Goal: Transaction & Acquisition: Purchase product/service

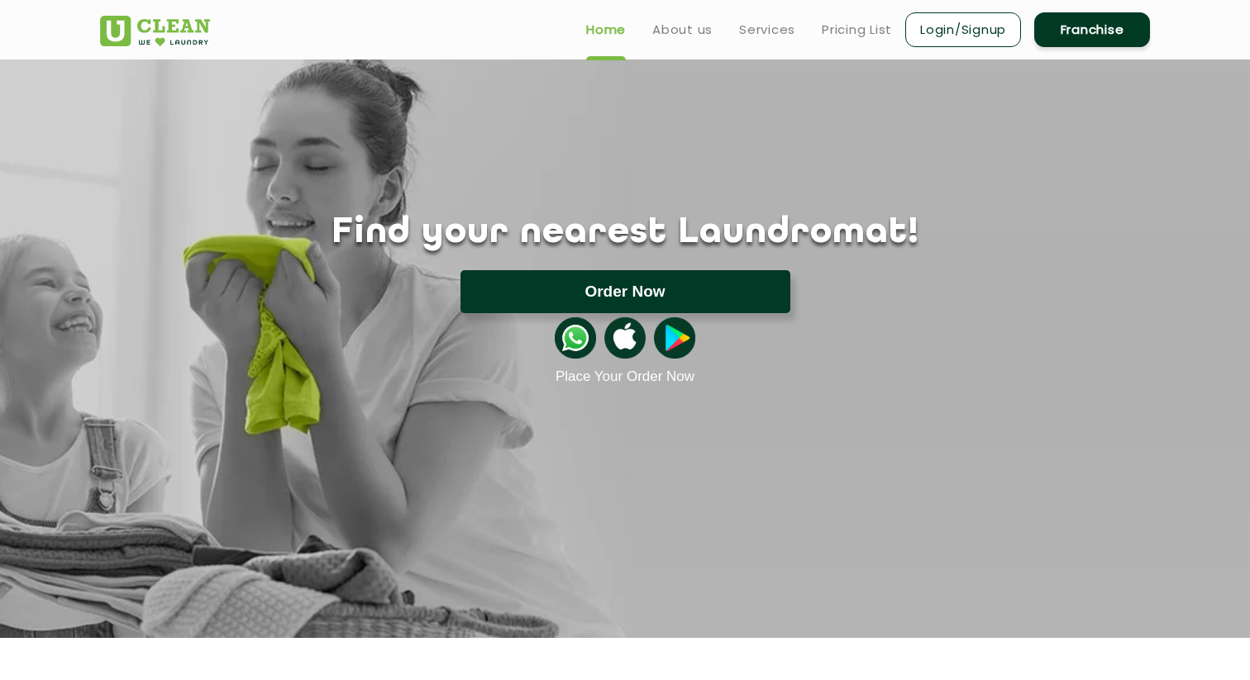
click at [482, 297] on button "Order Now" at bounding box center [625, 291] width 330 height 43
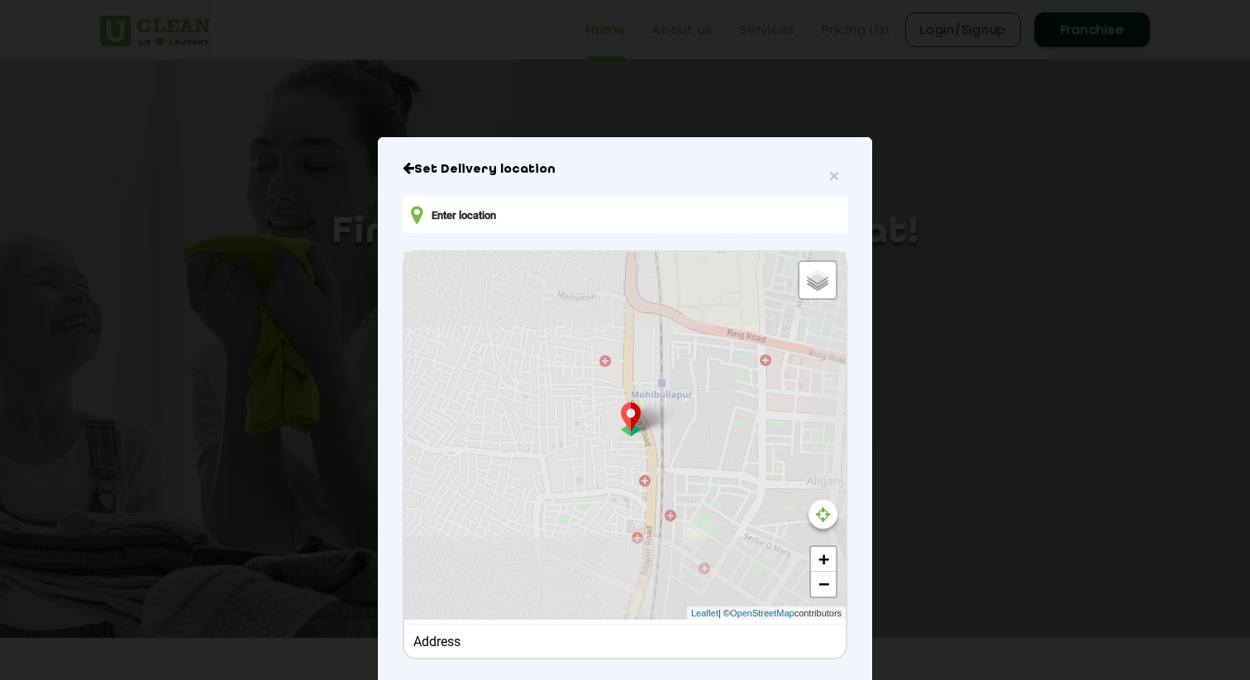
type input "5, 643NA/5, Shanehi Nagar, Priyadarshini Colony, Mohibullapur, Lucknow, Uttar P…"
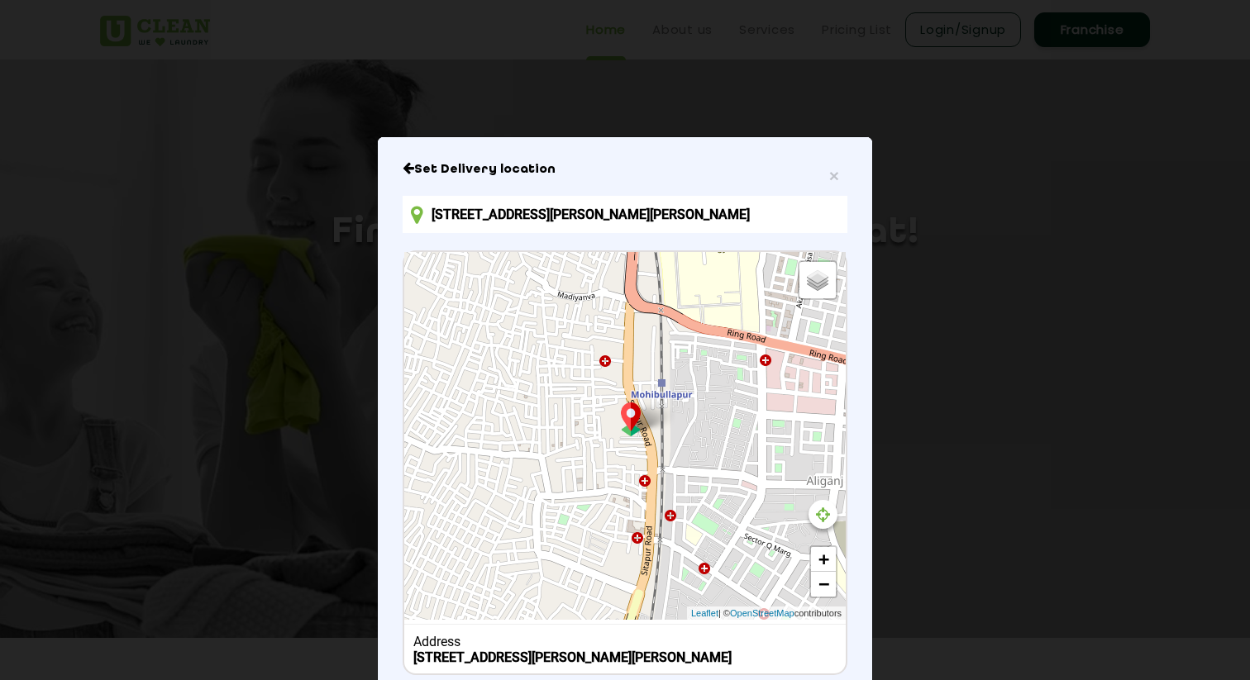
scroll to position [119, 0]
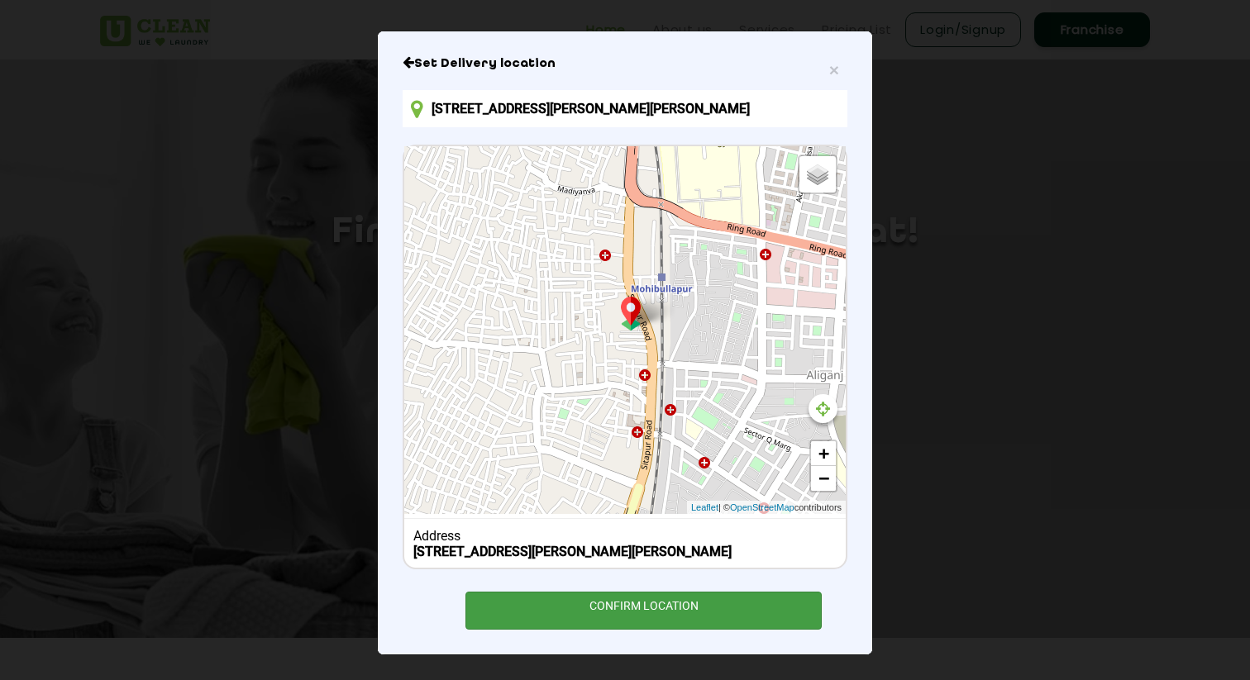
click at [702, 621] on div "CONFIRM LOCATION" at bounding box center [643, 610] width 356 height 37
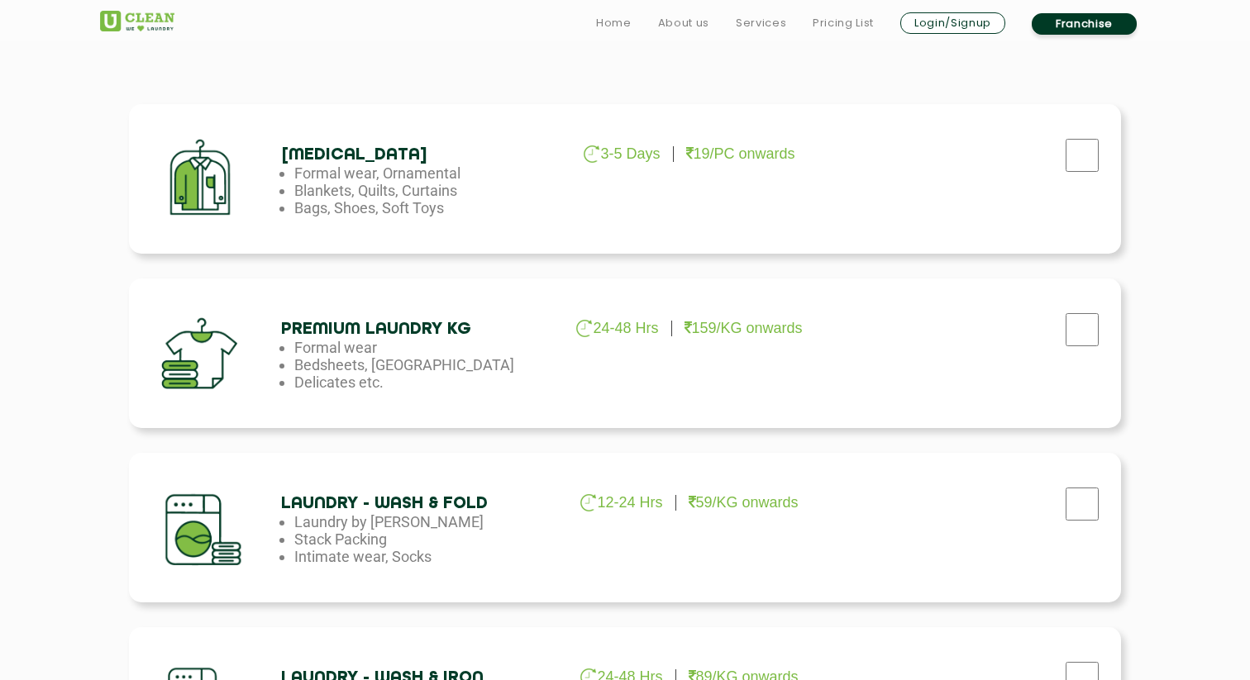
scroll to position [759, 0]
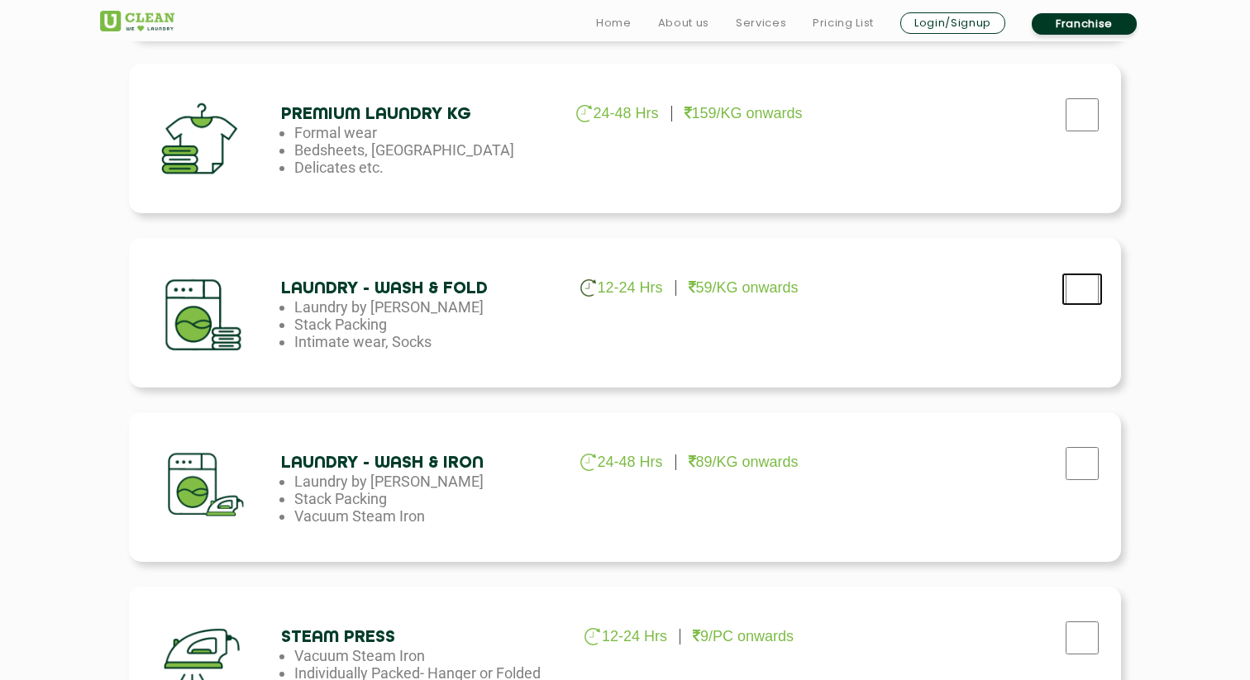
checkbox input "true"
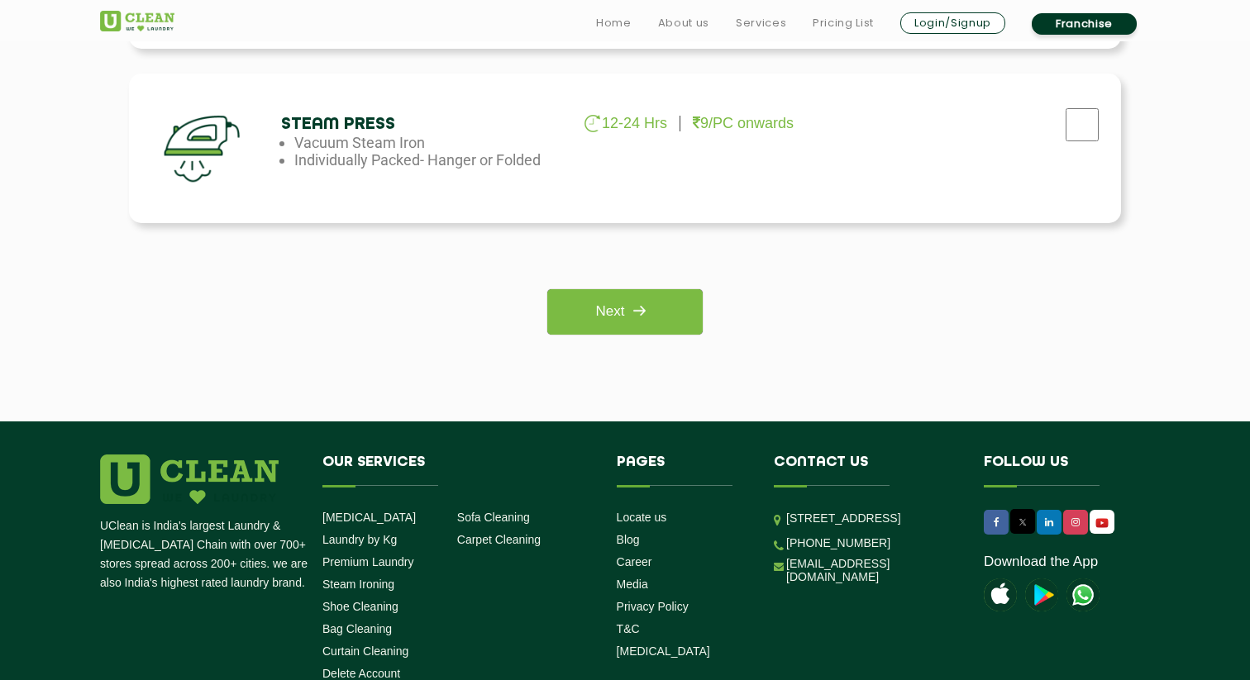
scroll to position [1293, 0]
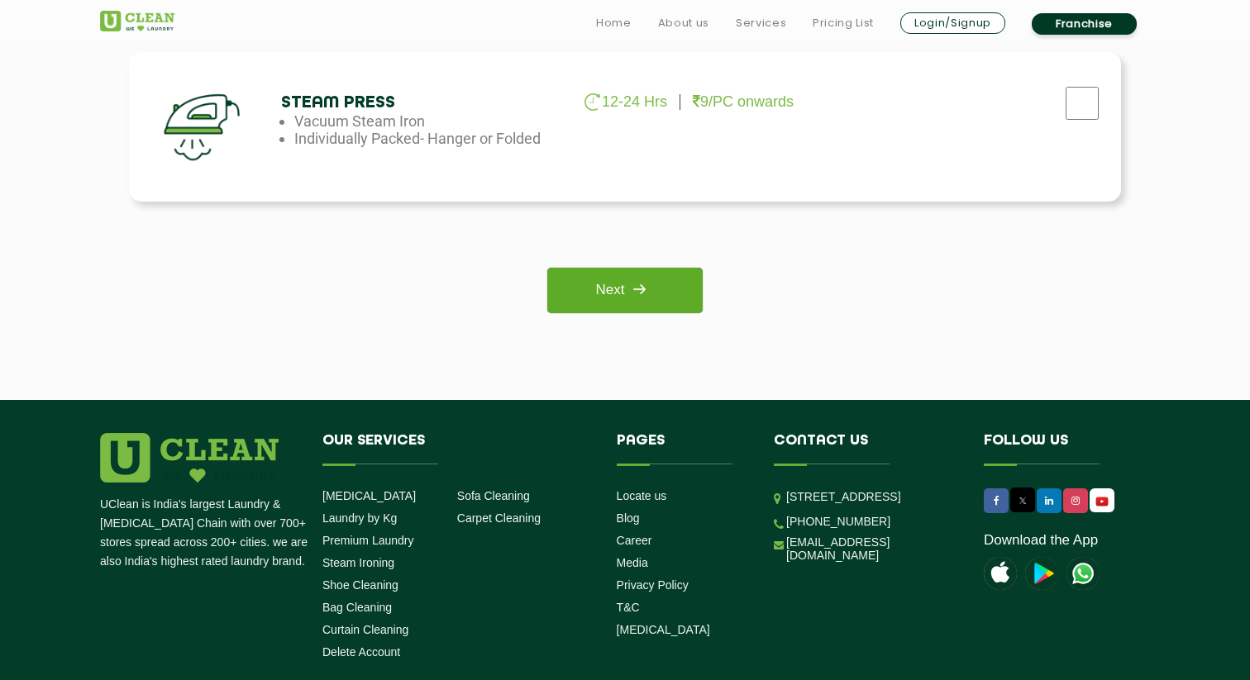
click at [612, 293] on link "Next" at bounding box center [624, 290] width 155 height 45
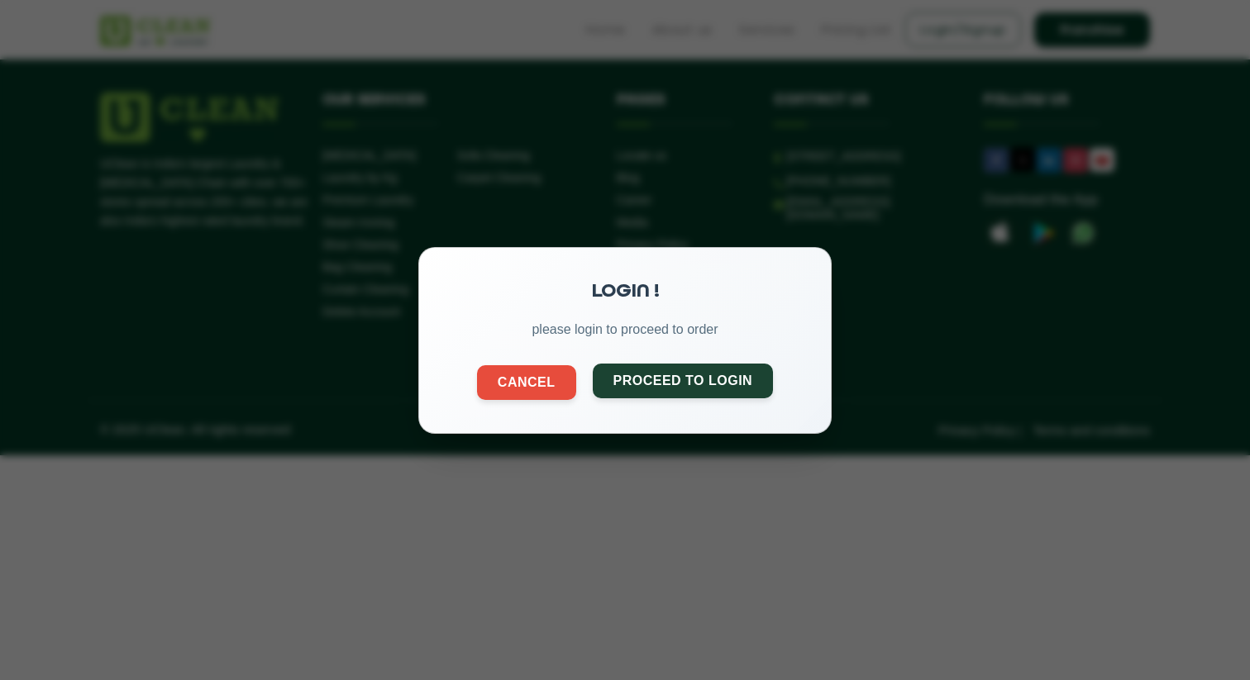
click at [645, 376] on button "Proceed to Login" at bounding box center [683, 380] width 181 height 35
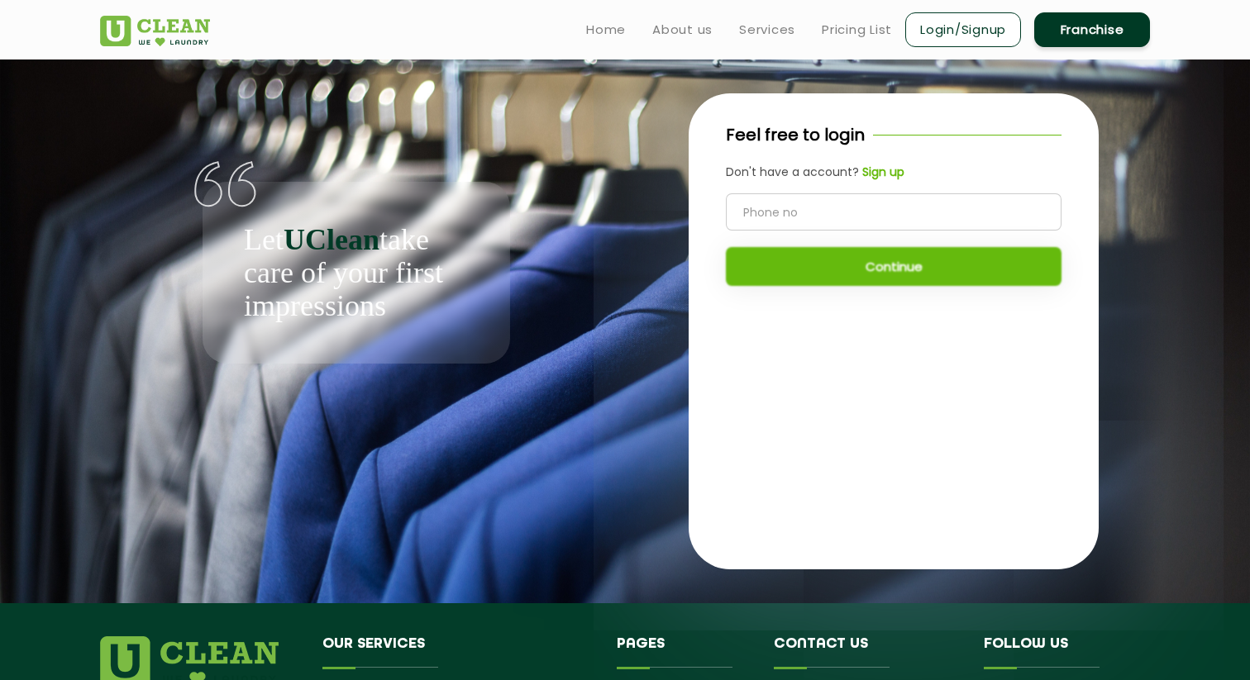
click at [794, 212] on input "tel" at bounding box center [894, 211] width 336 height 37
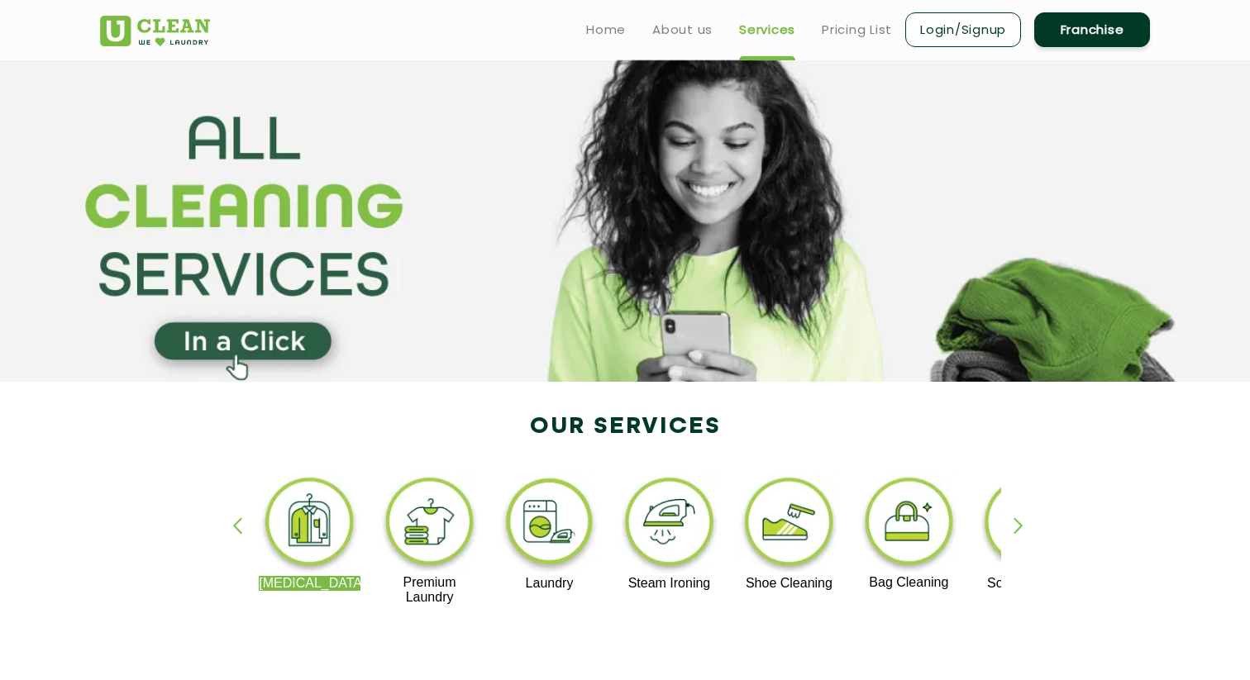
click at [545, 536] on img at bounding box center [549, 525] width 102 height 102
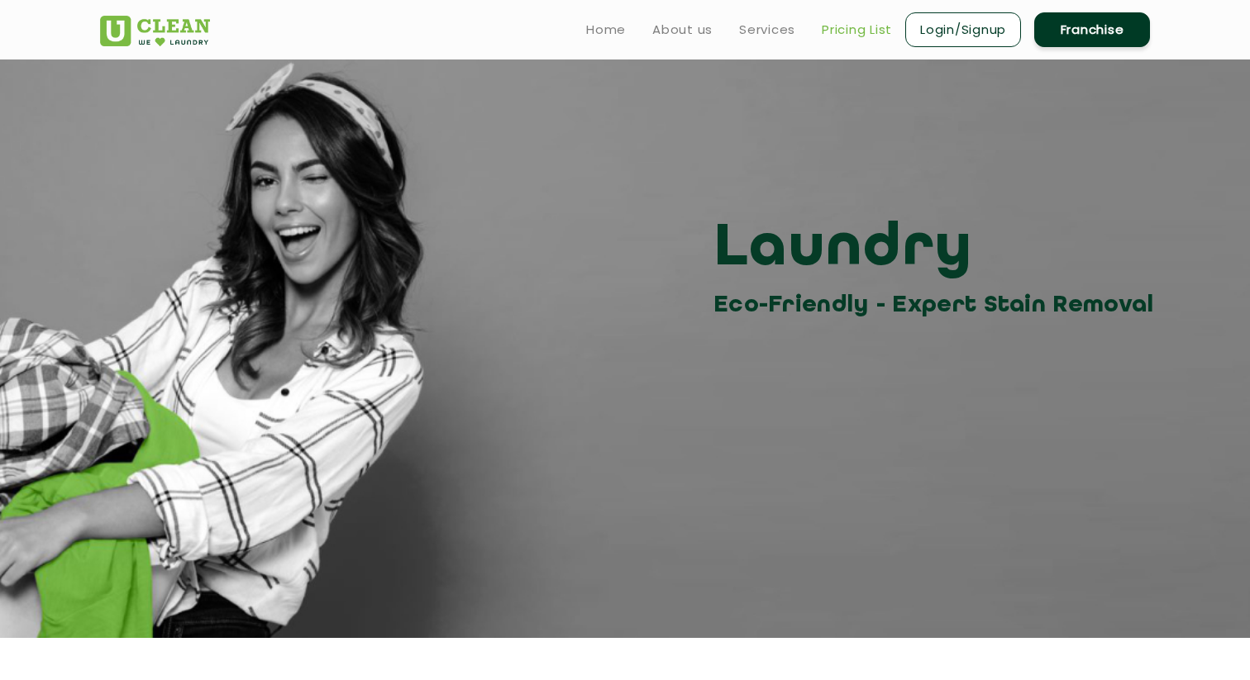
click at [862, 21] on link "Pricing List" at bounding box center [856, 30] width 70 height 20
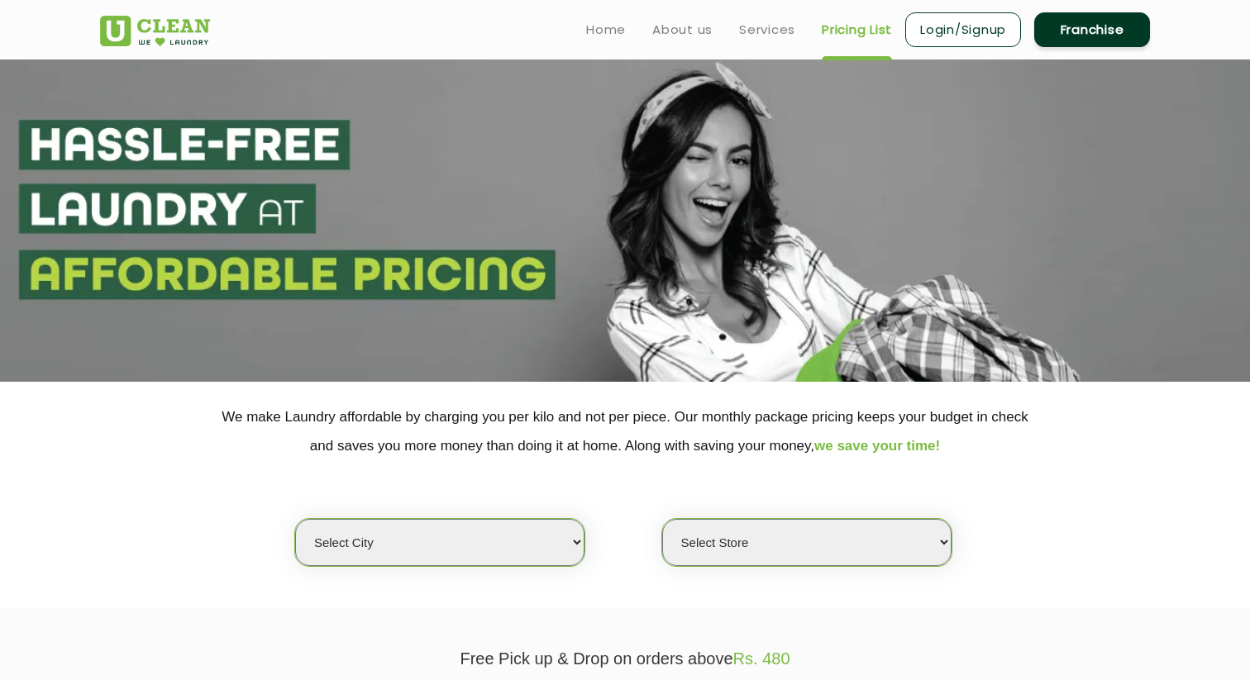
click at [402, 536] on select "Select city [GEOGRAPHIC_DATA] [GEOGRAPHIC_DATA] [GEOGRAPHIC_DATA] [GEOGRAPHIC_D…" at bounding box center [439, 542] width 289 height 47
select select "14"
click at [295, 519] on select "Select city [GEOGRAPHIC_DATA] [GEOGRAPHIC_DATA] [GEOGRAPHIC_DATA] [GEOGRAPHIC_D…" at bounding box center [439, 542] width 289 height 47
click at [717, 547] on select "Select Store UClean Aliganj UClean Hazratganj [GEOGRAPHIC_DATA] [GEOGRAPHIC_DAT…" at bounding box center [806, 542] width 289 height 47
select select "116"
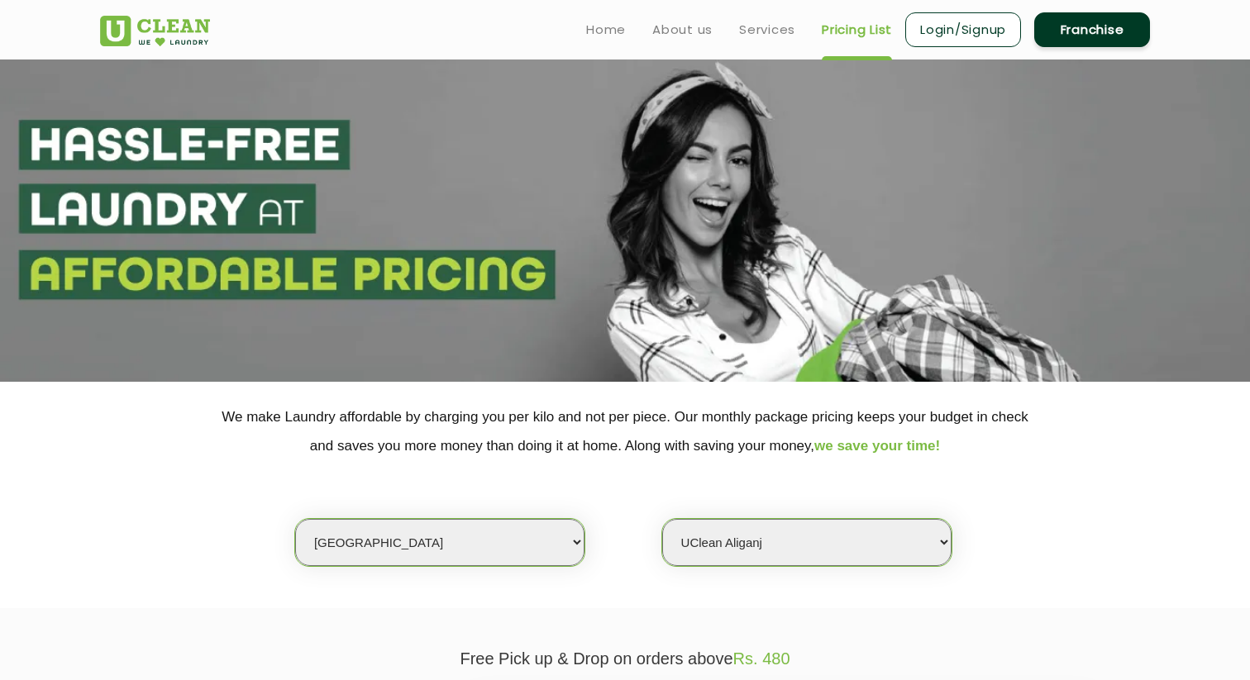
click at [662, 519] on select "Select Store UClean Aliganj UClean Hazratganj [GEOGRAPHIC_DATA] [GEOGRAPHIC_DAT…" at bounding box center [806, 542] width 289 height 47
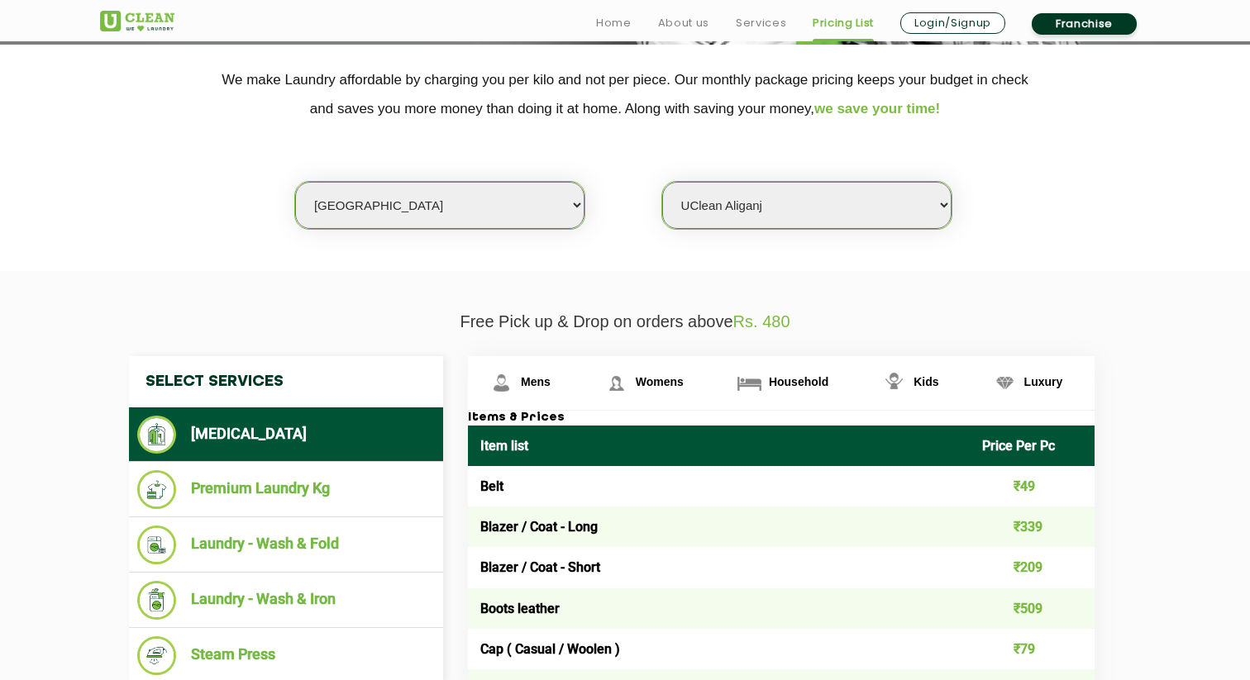
scroll to position [383, 0]
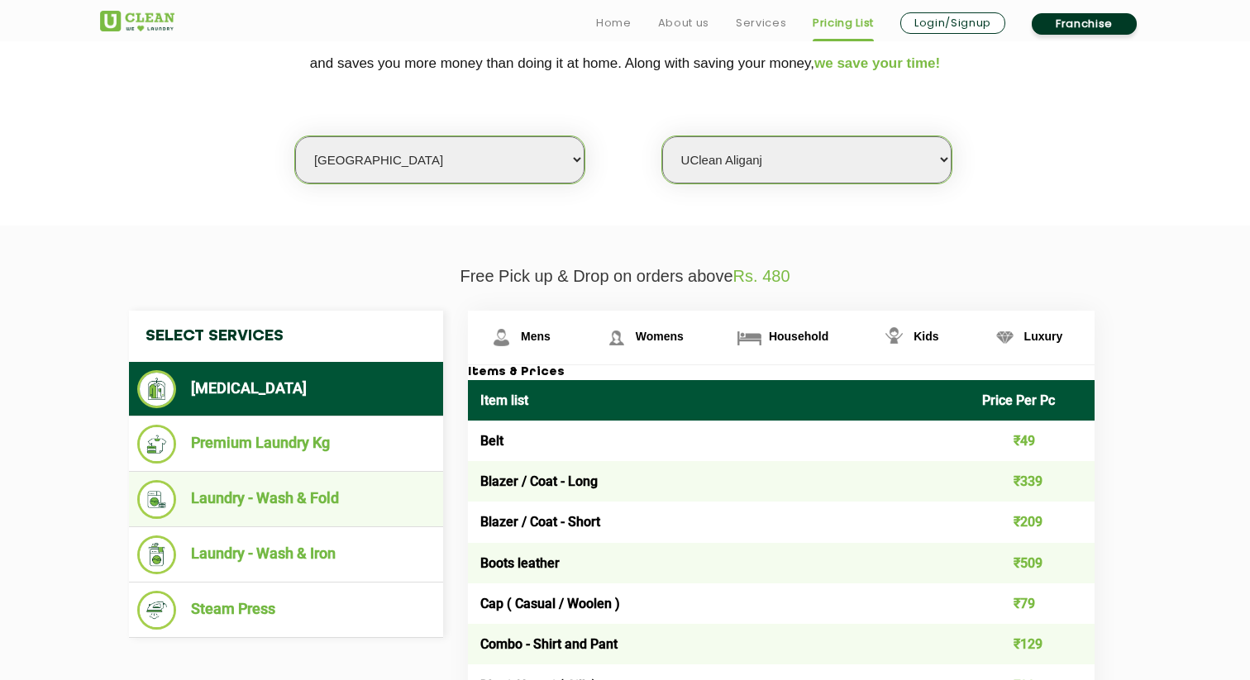
click at [322, 496] on li "Laundry - Wash & Fold" at bounding box center [286, 499] width 298 height 39
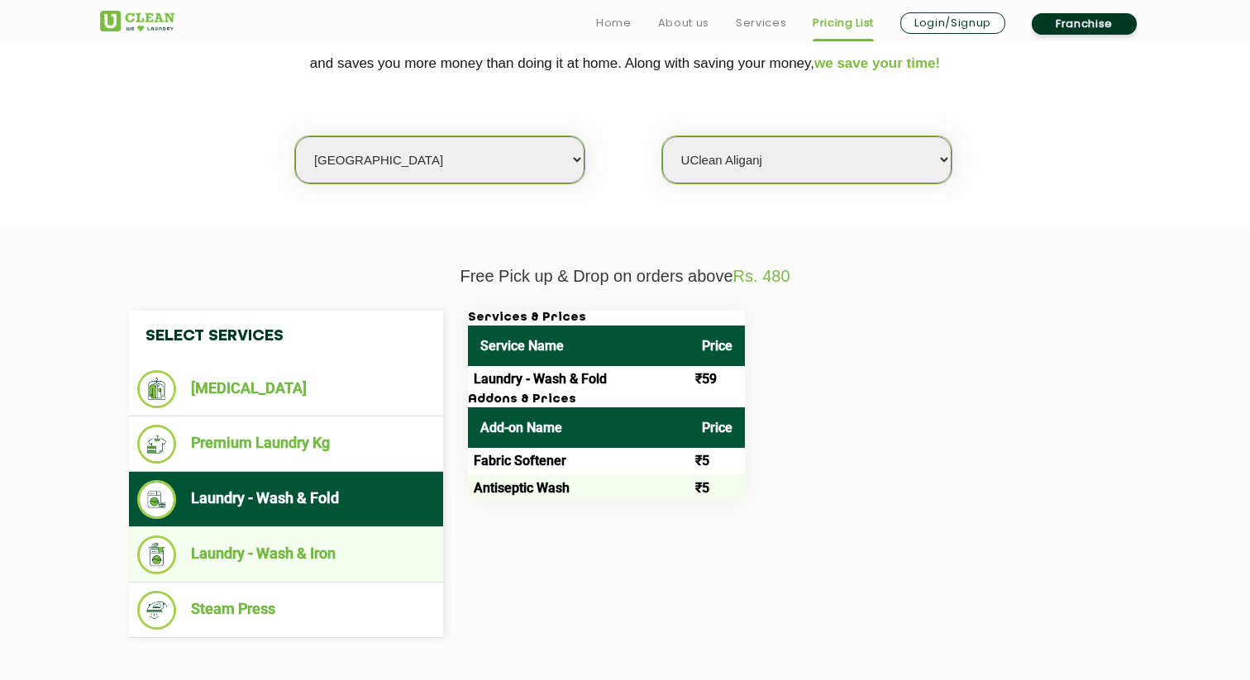
click at [323, 556] on li "Laundry - Wash & Iron" at bounding box center [286, 555] width 298 height 39
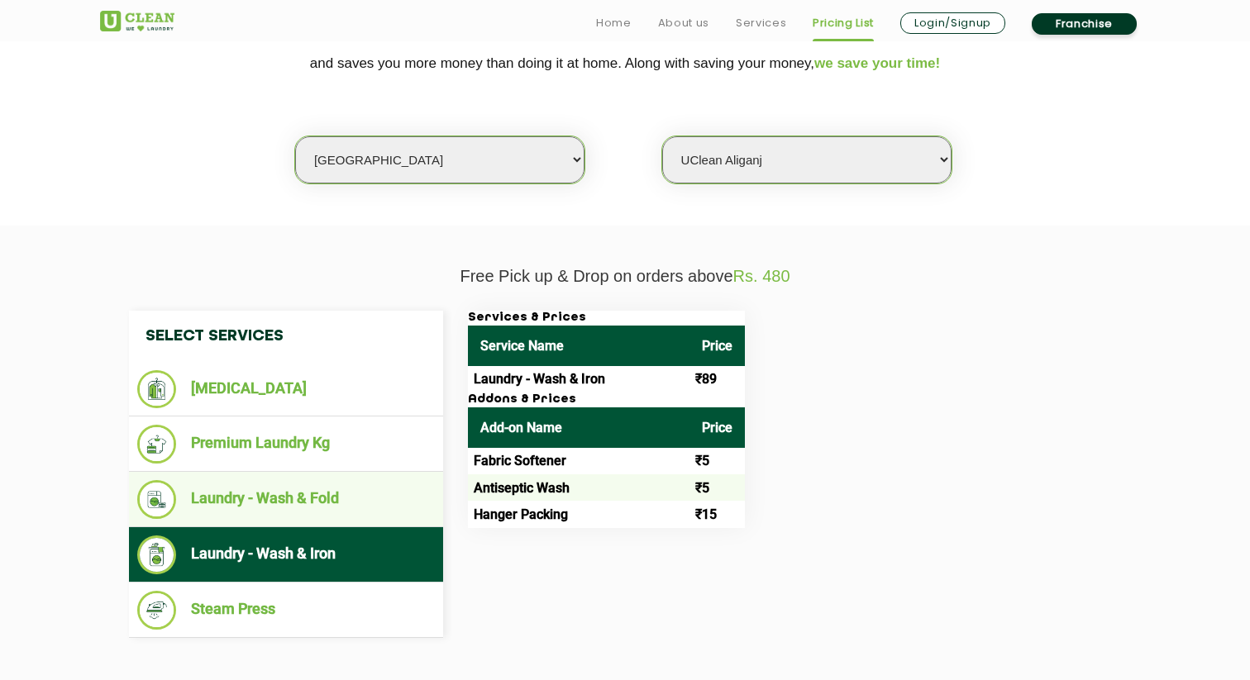
click at [321, 517] on li "Laundry - Wash & Fold" at bounding box center [286, 499] width 298 height 39
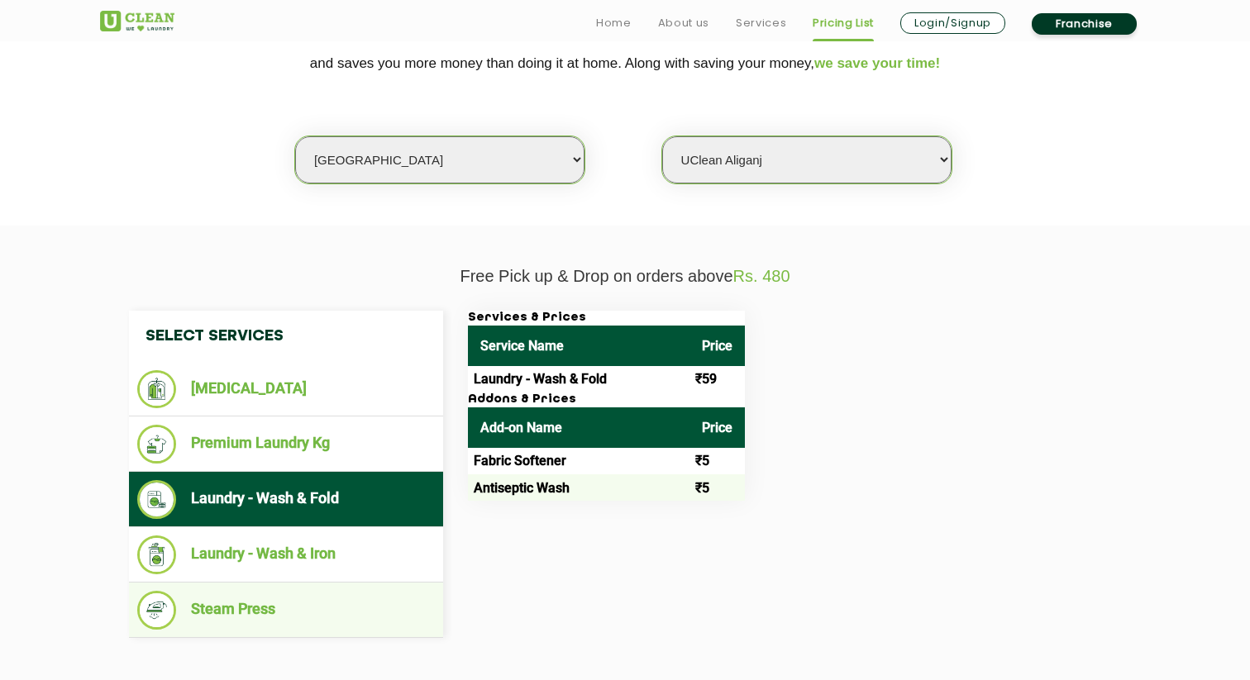
click at [297, 602] on li "Steam Press" at bounding box center [286, 610] width 298 height 39
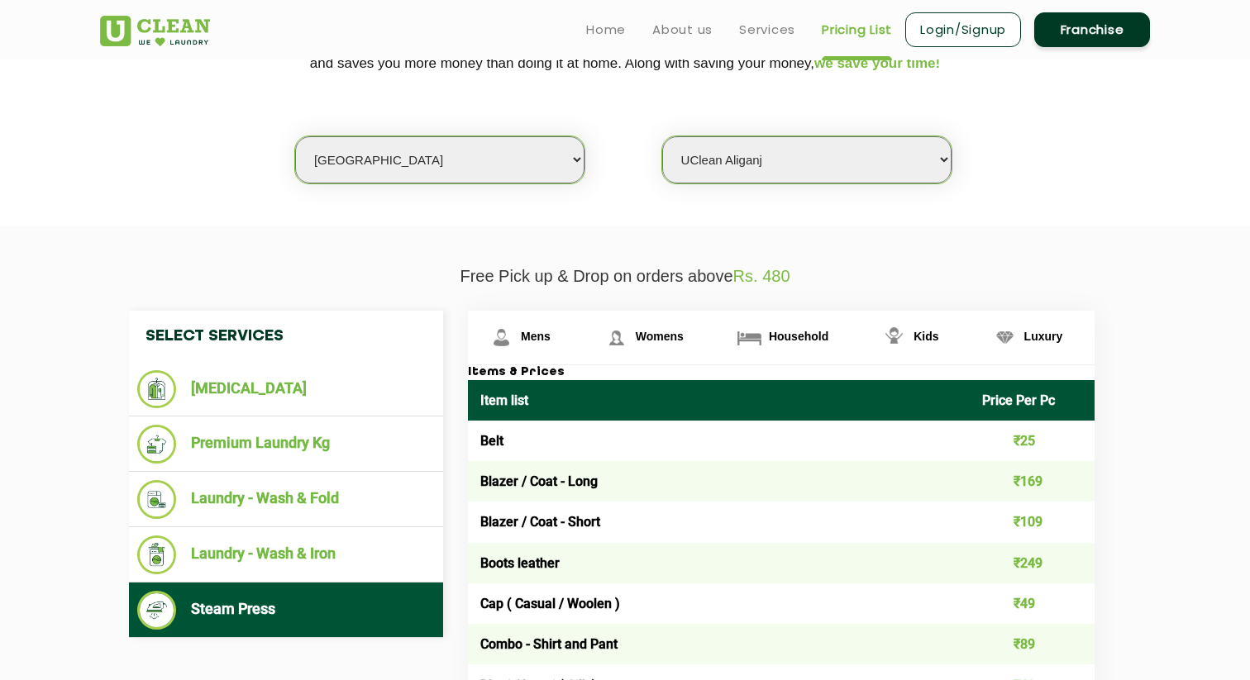
scroll to position [299, 0]
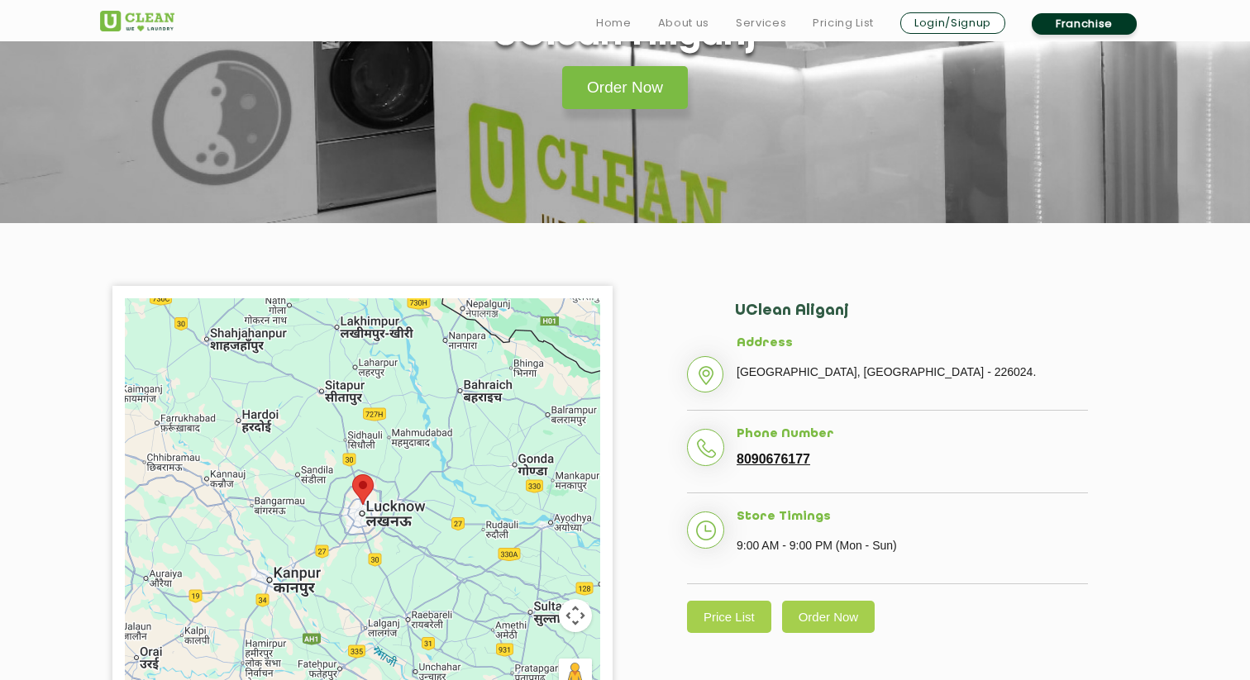
scroll to position [174, 0]
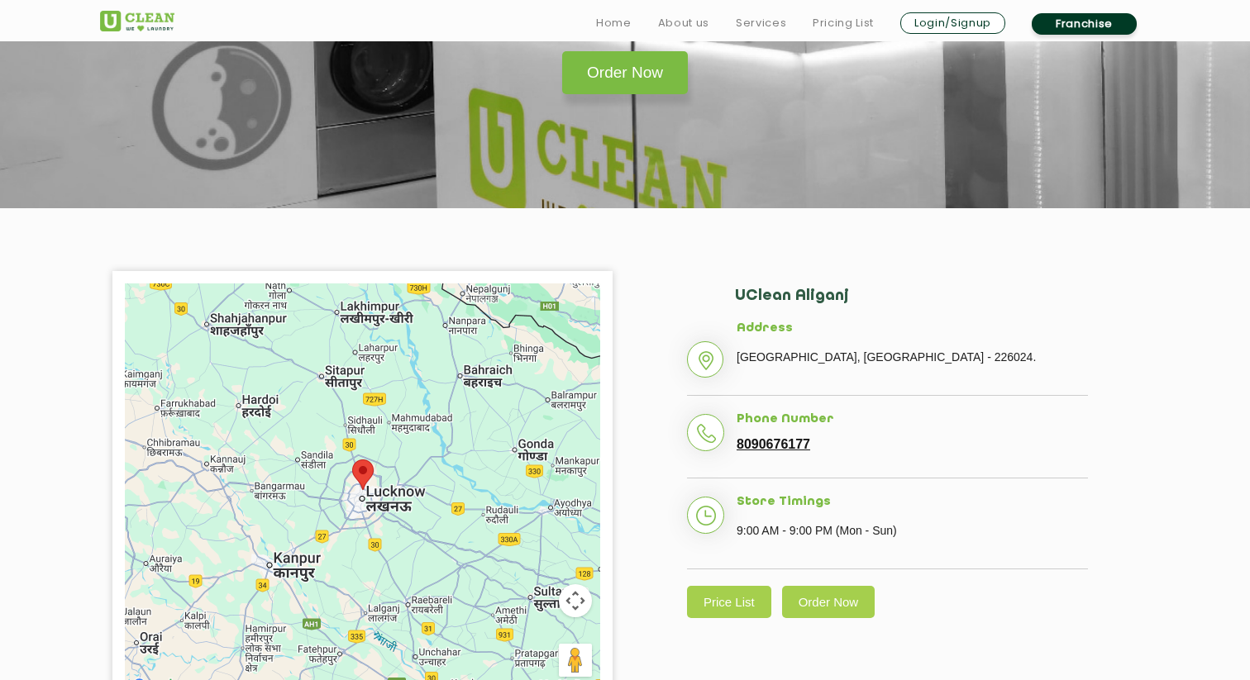
click at [740, 70] on div "Order Now" at bounding box center [625, 68] width 1074 height 52
